Goal: Information Seeking & Learning: Understand process/instructions

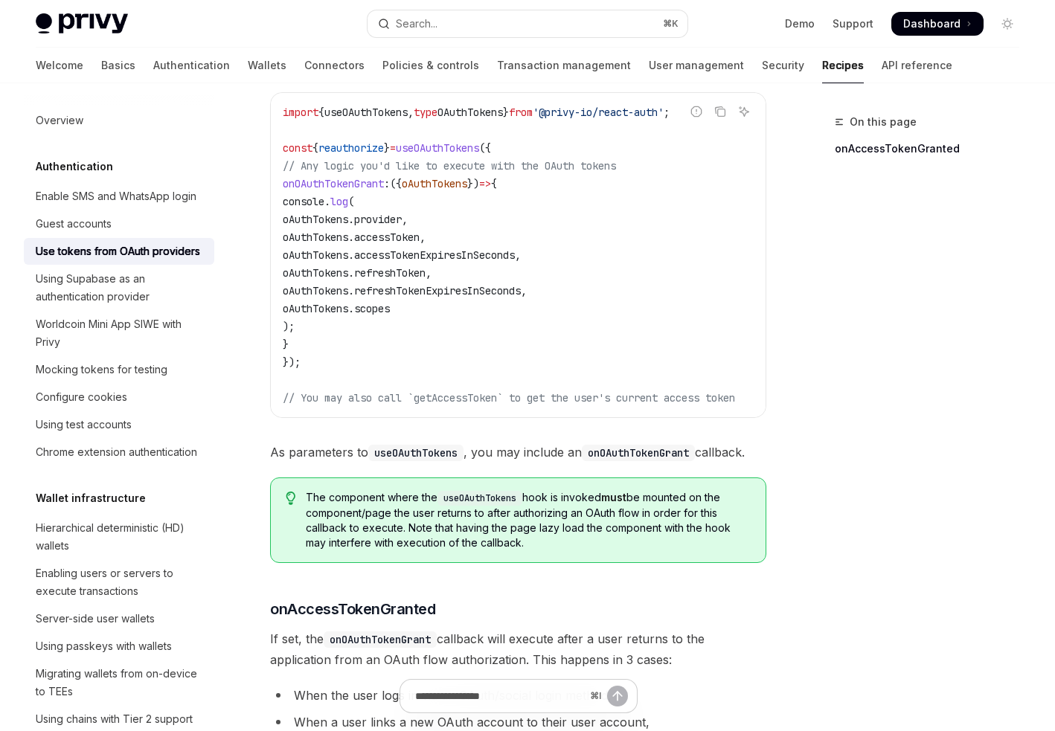
scroll to position [263, 0]
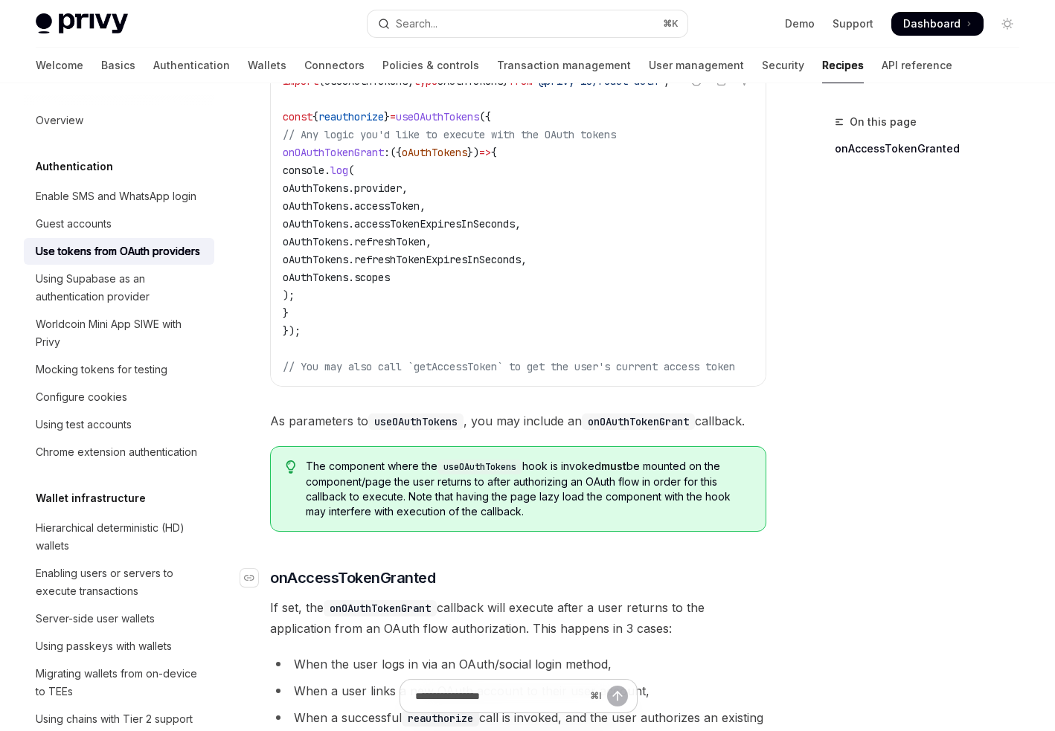
click at [364, 579] on span "onAccessTokenGranted" at bounding box center [352, 577] width 165 height 21
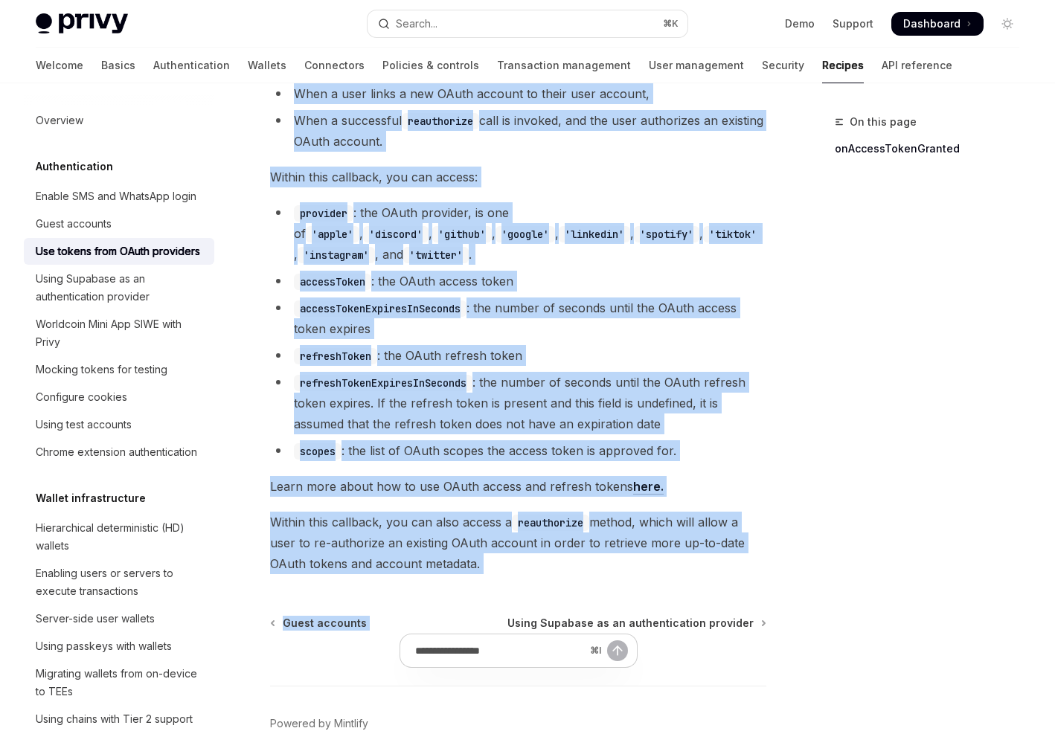
scroll to position [949, 0]
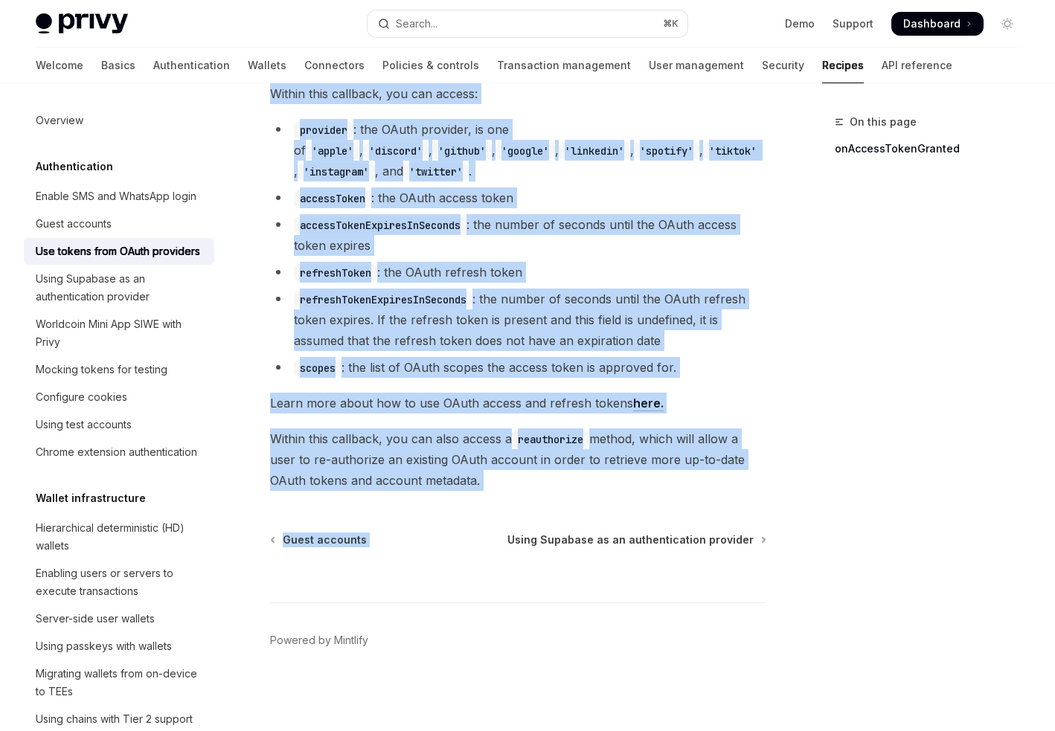
drag, startPoint x: 273, startPoint y: 142, endPoint x: 505, endPoint y: 487, distance: 415.8
copy div "Use tokens from OAuth providers OpenAI Open in ChatGPT OpenAI Open in ChatGPT R…"
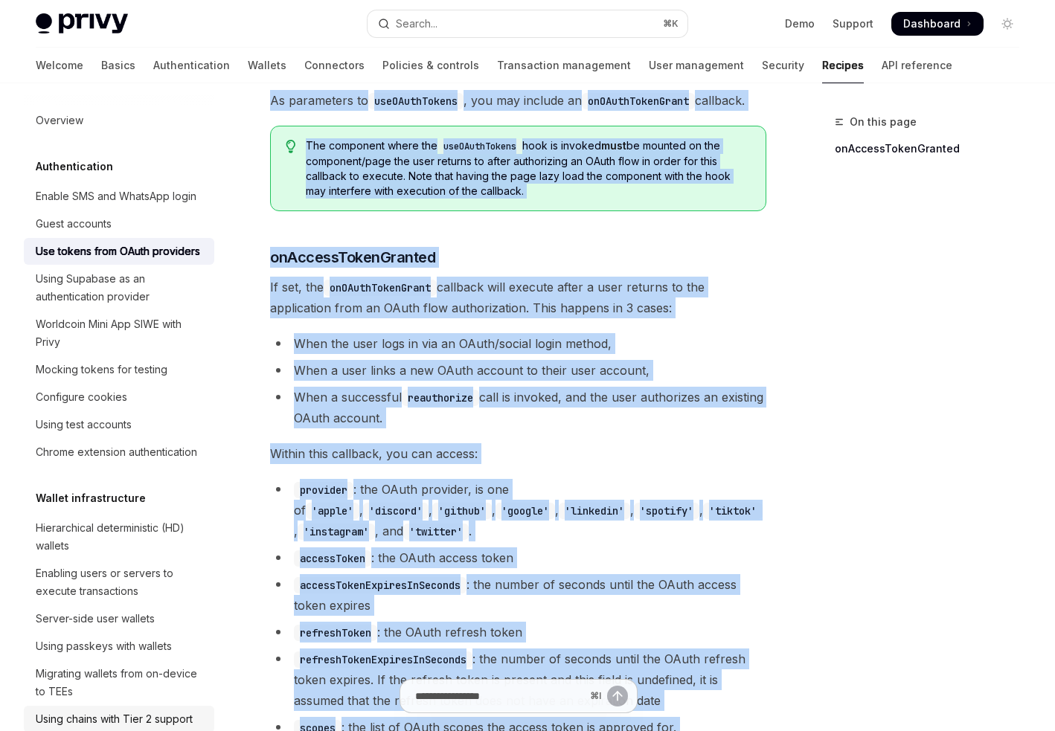
scroll to position [607, 0]
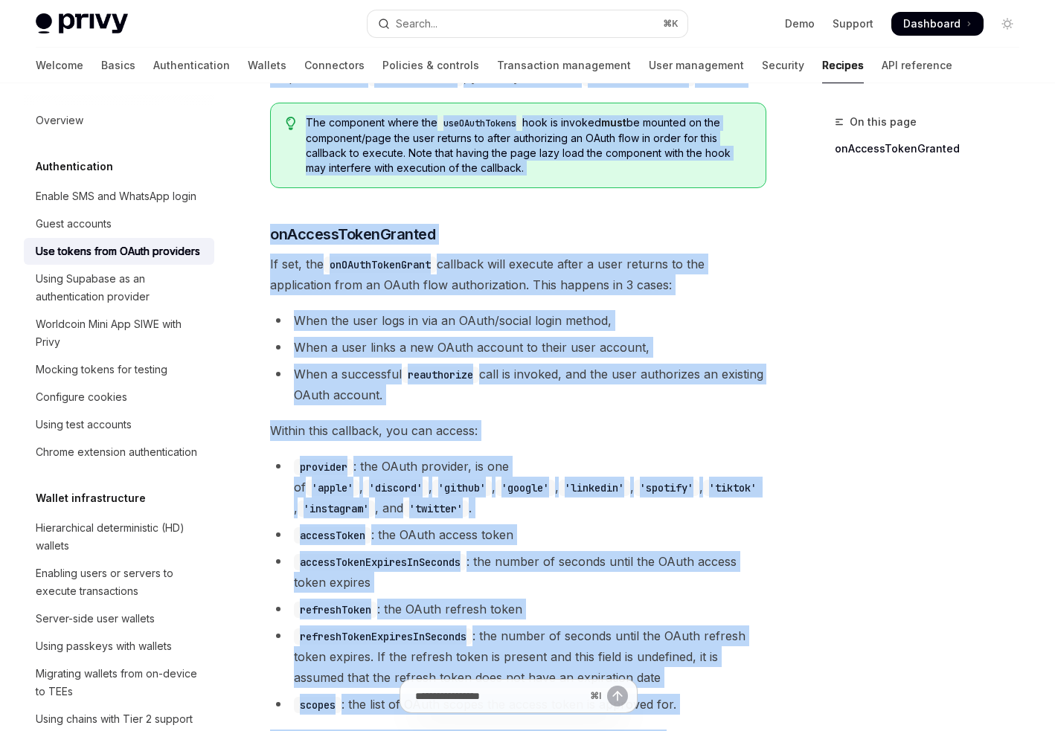
click at [477, 539] on li "accessToken : the OAuth access token" at bounding box center [518, 534] width 496 height 21
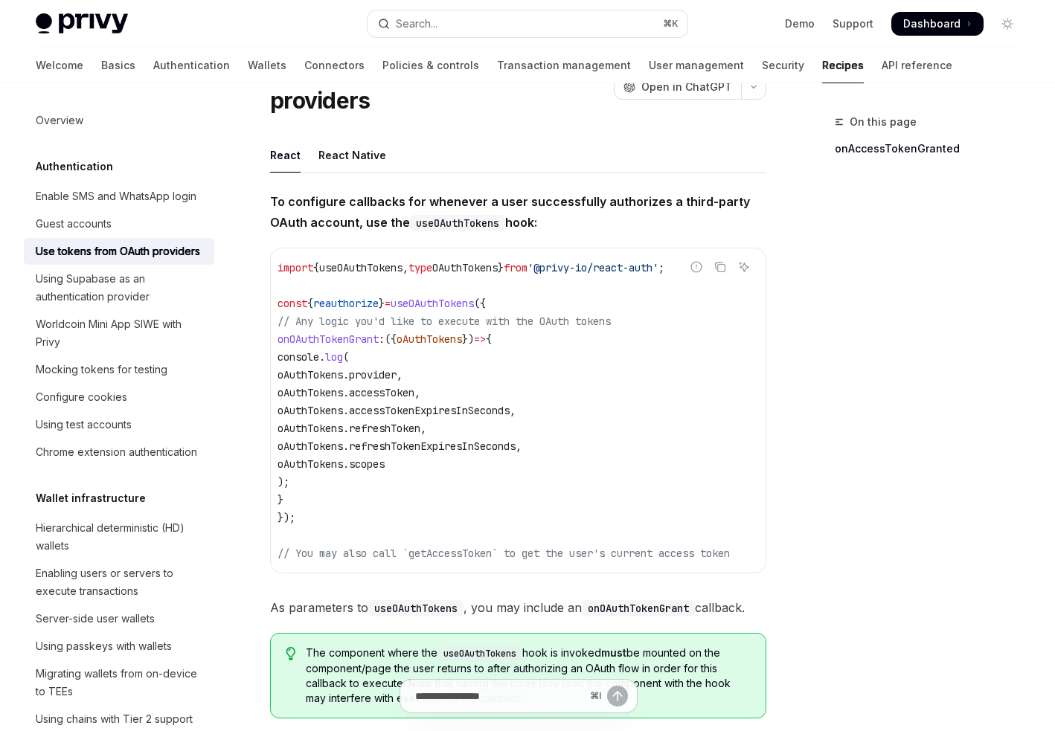
scroll to position [0, 0]
click at [353, 300] on span "reauthorize" at bounding box center [350, 303] width 65 height 13
copy span "reauthorize"
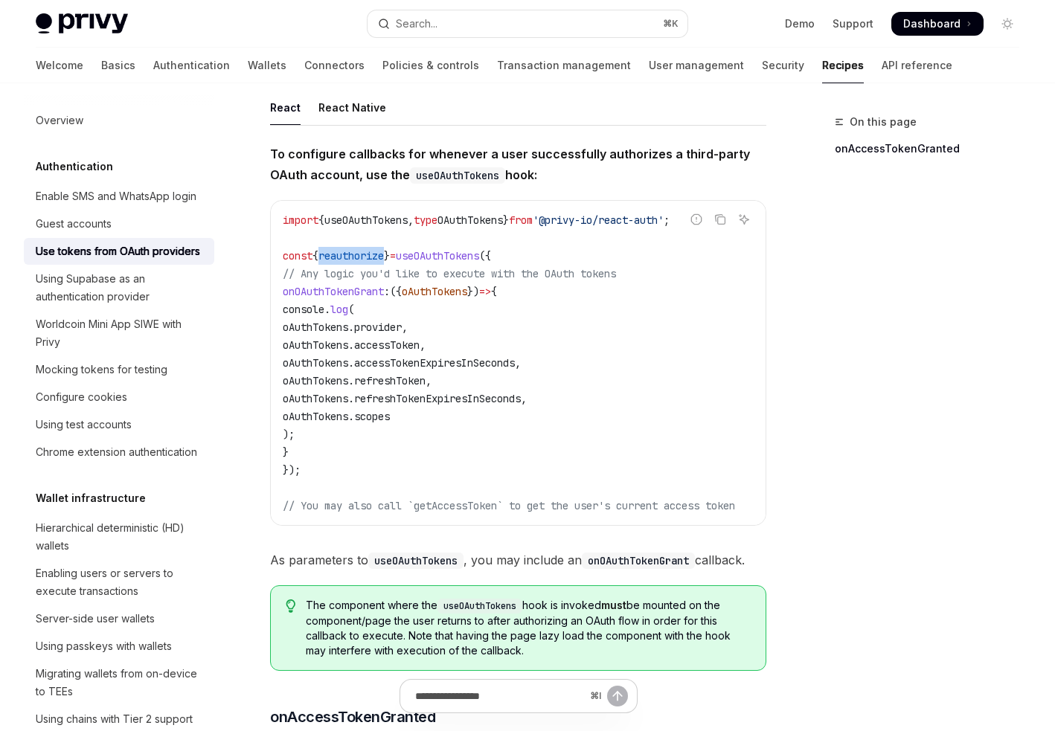
scroll to position [127, 0]
